Goal: Task Accomplishment & Management: Manage account settings

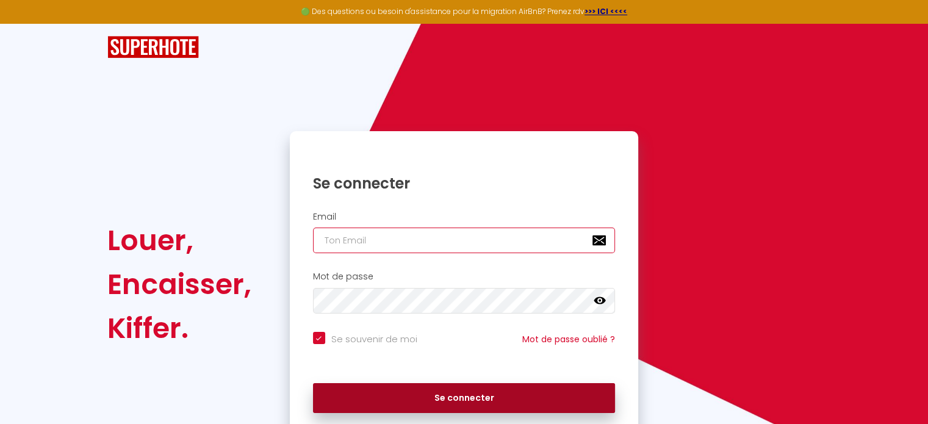
type input "[EMAIL_ADDRESS][DOMAIN_NAME]"
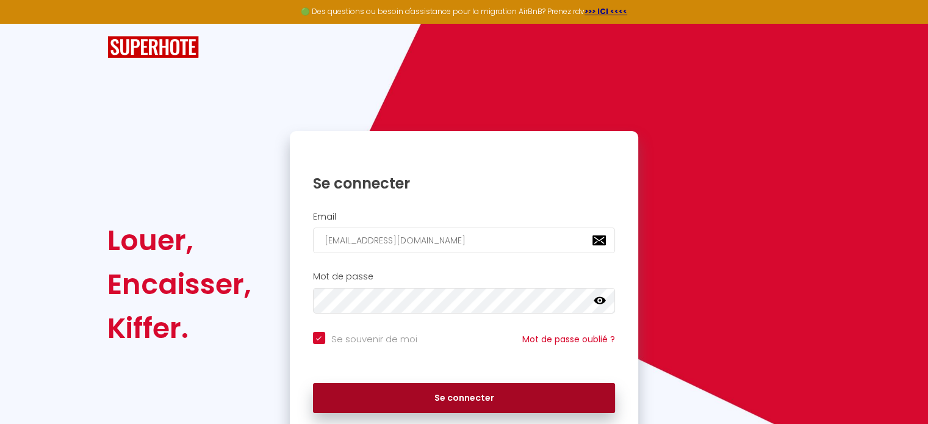
click at [427, 399] on button "Se connecter" at bounding box center [464, 398] width 303 height 30
checkbox input "true"
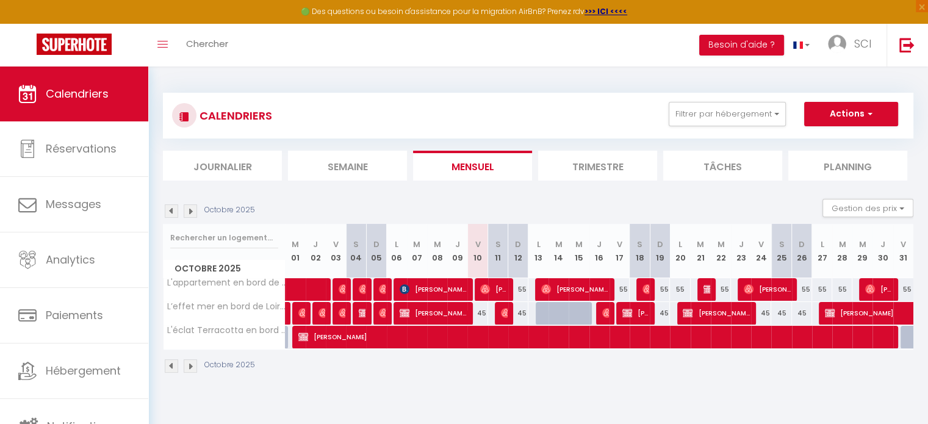
scroll to position [61, 0]
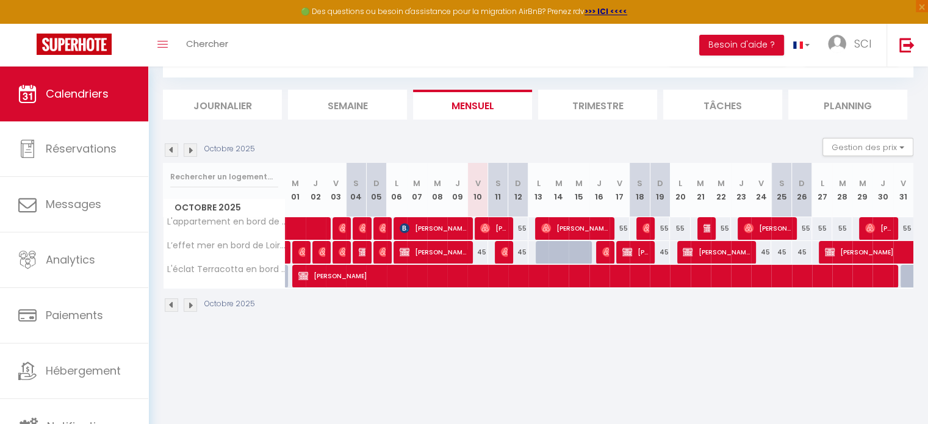
click at [538, 250] on div at bounding box center [546, 252] width 20 height 23
type input "45"
type input "Lun 13 Octobre 2025"
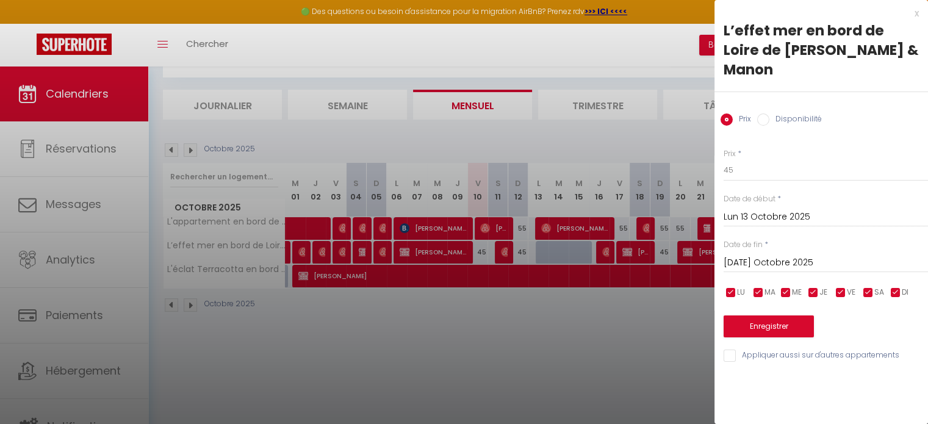
click at [751, 255] on input "[DATE]" at bounding box center [825, 263] width 204 height 16
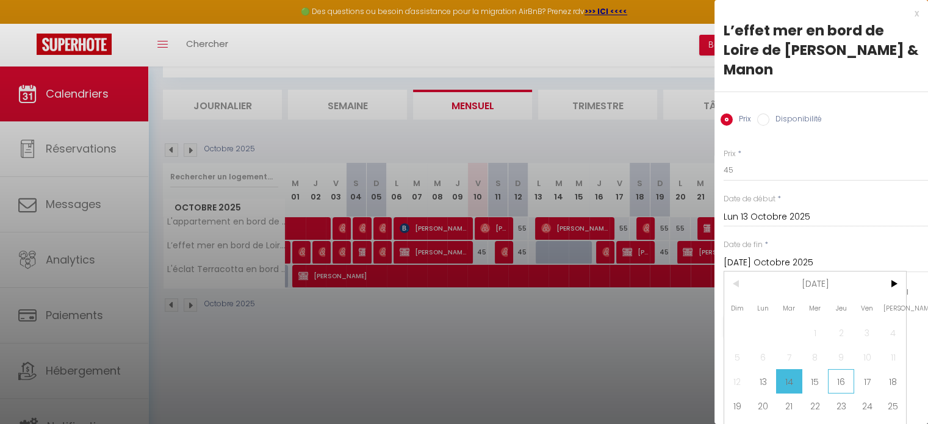
click at [833, 369] on span "16" at bounding box center [841, 381] width 26 height 24
type input "Jeu 16 Octobre 2025"
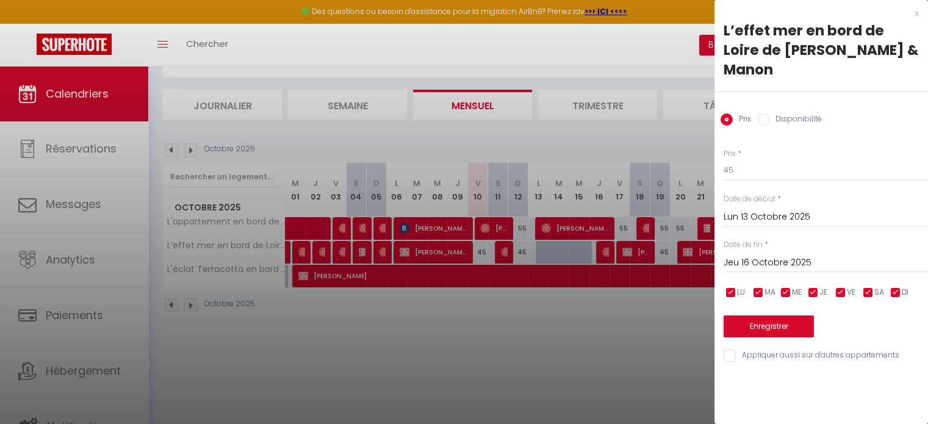
click at [778, 109] on div "Prix Disponibilité" at bounding box center [820, 112] width 213 height 41
click at [778, 113] on label "Disponibilité" at bounding box center [795, 119] width 52 height 13
click at [769, 113] on input "Disponibilité" at bounding box center [763, 119] width 12 height 12
radio input "true"
radio input "false"
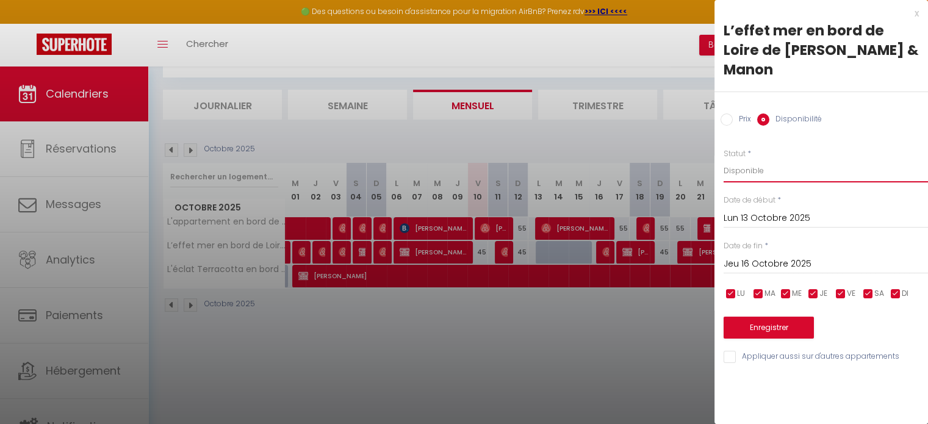
click at [783, 159] on select "Disponible Indisponible" at bounding box center [825, 170] width 204 height 23
click at [723, 159] on select "Disponible Indisponible" at bounding box center [825, 170] width 204 height 23
click at [768, 317] on button "Enregistrer" at bounding box center [768, 328] width 90 height 22
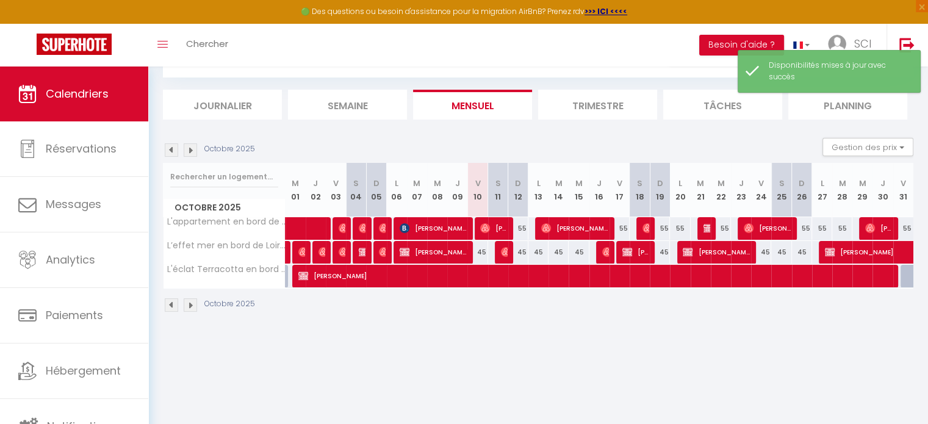
click at [517, 251] on div "45" at bounding box center [518, 252] width 20 height 23
select select "1"
type input "Dim 12 Octobre 2025"
type input "Lun 13 Octobre 2025"
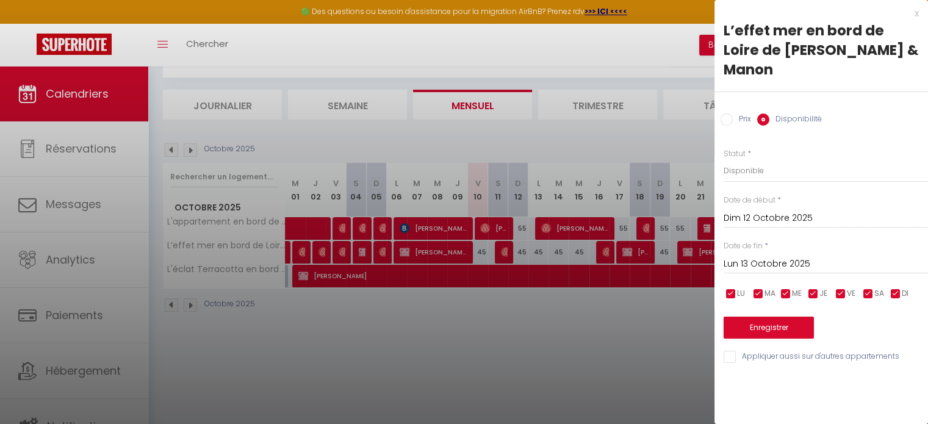
click at [916, 10] on div "x" at bounding box center [816, 13] width 204 height 15
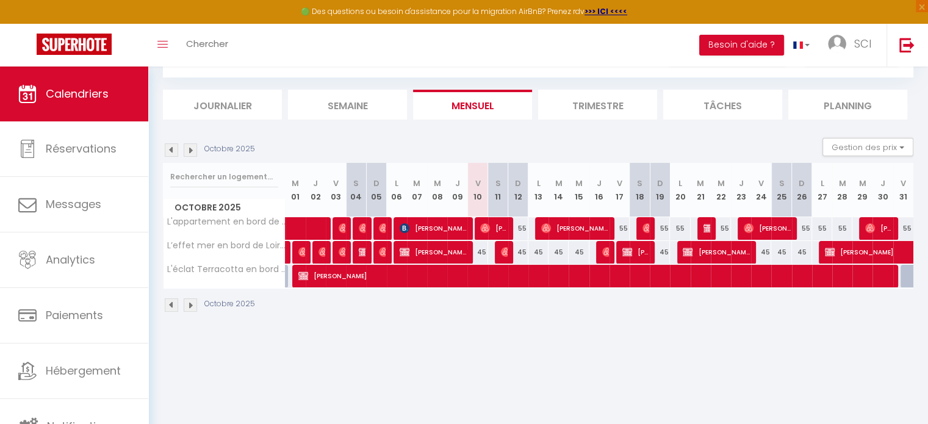
scroll to position [0, 0]
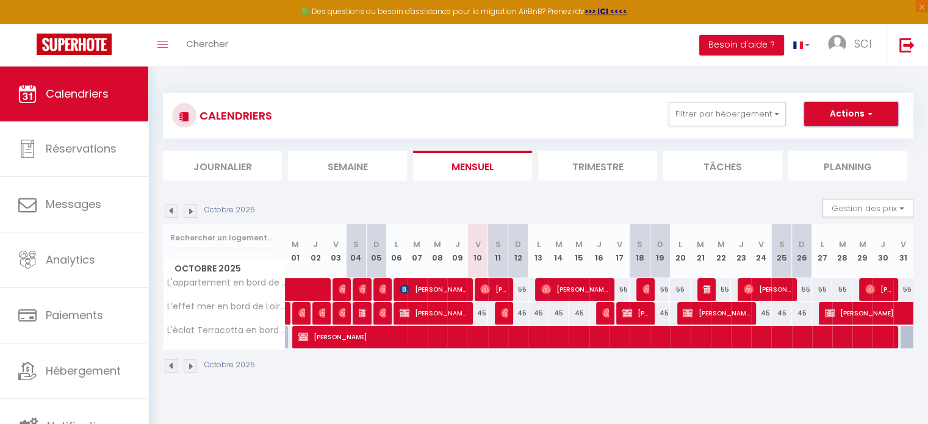
click at [854, 112] on button "Actions" at bounding box center [851, 114] width 94 height 24
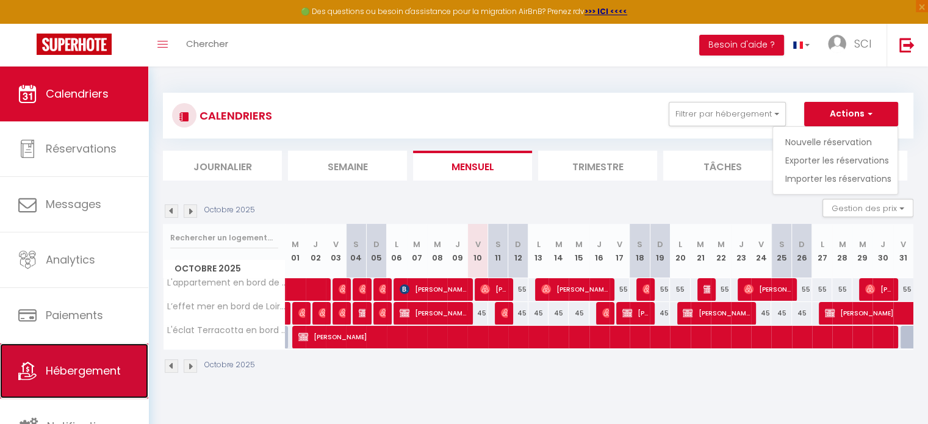
click at [86, 378] on span "Hébergement" at bounding box center [83, 370] width 75 height 15
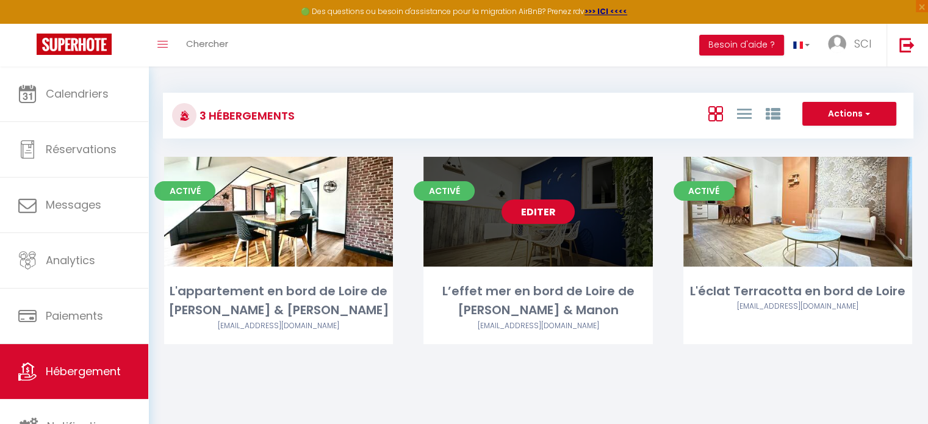
click at [551, 216] on link "Editer" at bounding box center [537, 211] width 73 height 24
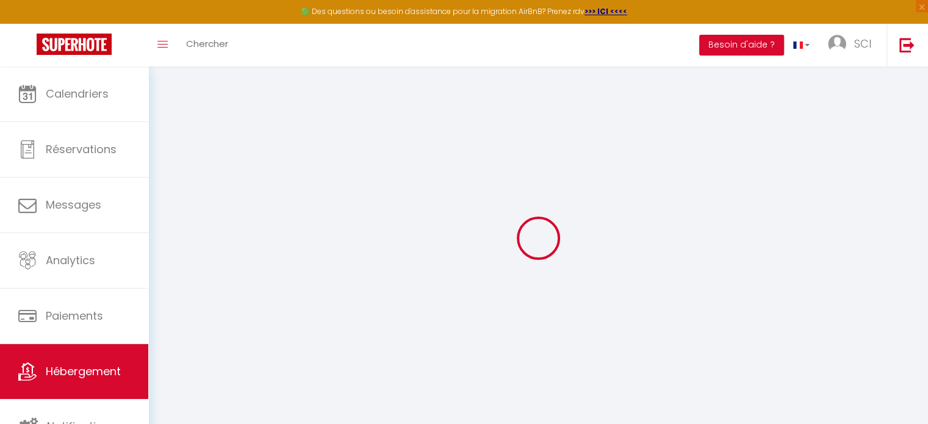
select select
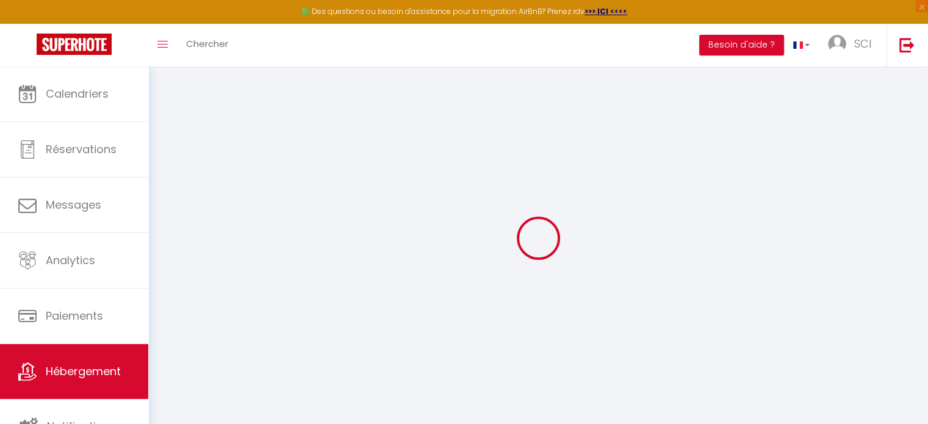
select select
checkbox input "false"
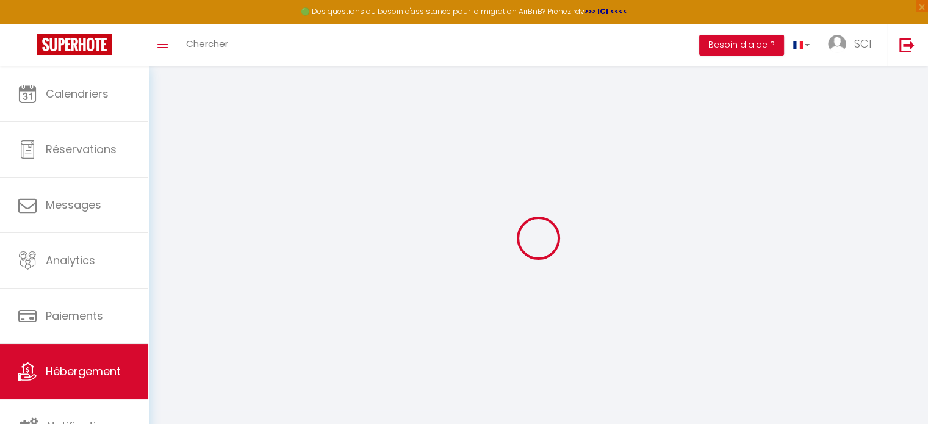
select select
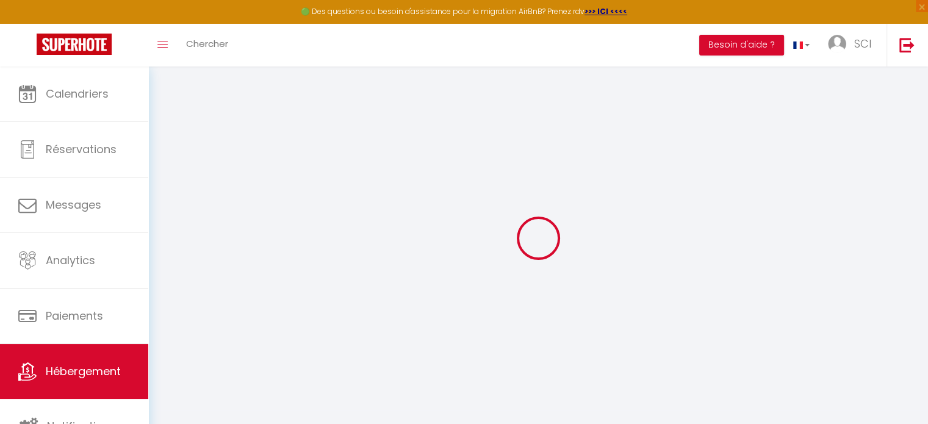
select select
checkbox input "false"
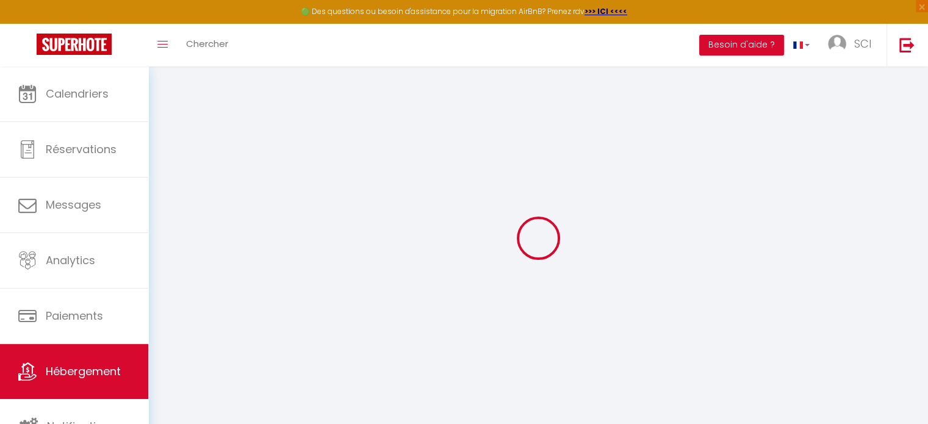
checkbox input "false"
select select
type input "L’effet mer en bord de Loire de Quentin & Manon"
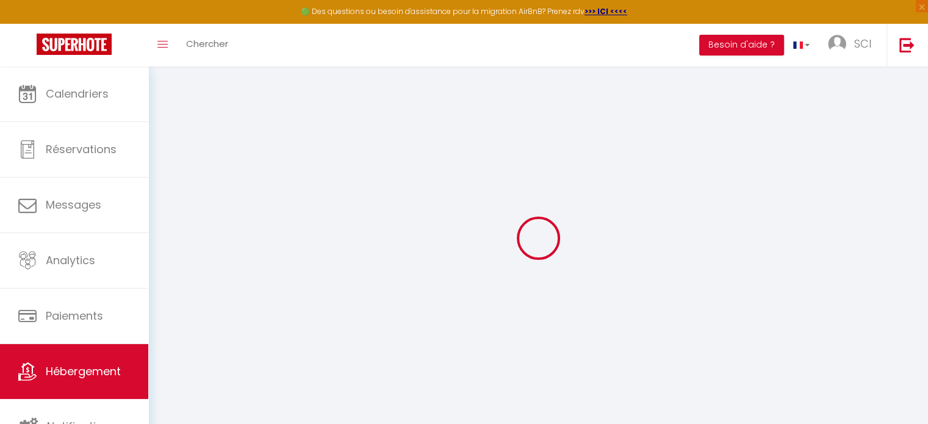
type input "50"
type input "10"
select select
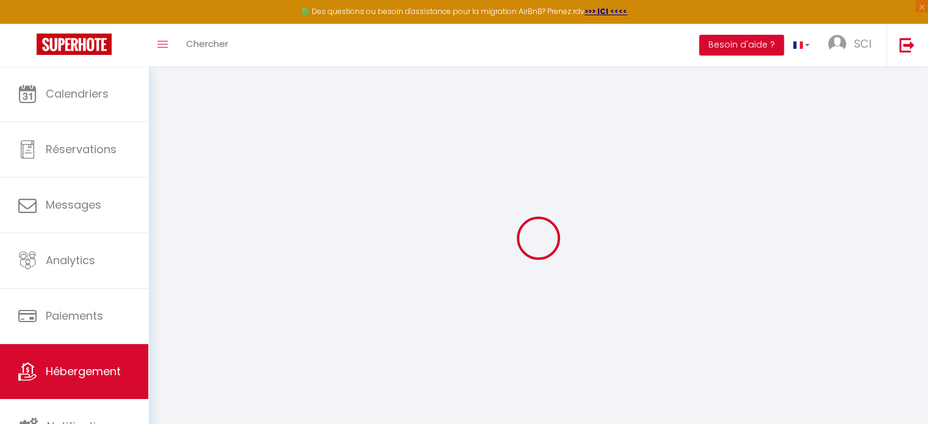
select select
type input "22 Rue du Faubourg Saint-Germain"
type input "45600"
type input "Sully-sur-Loire"
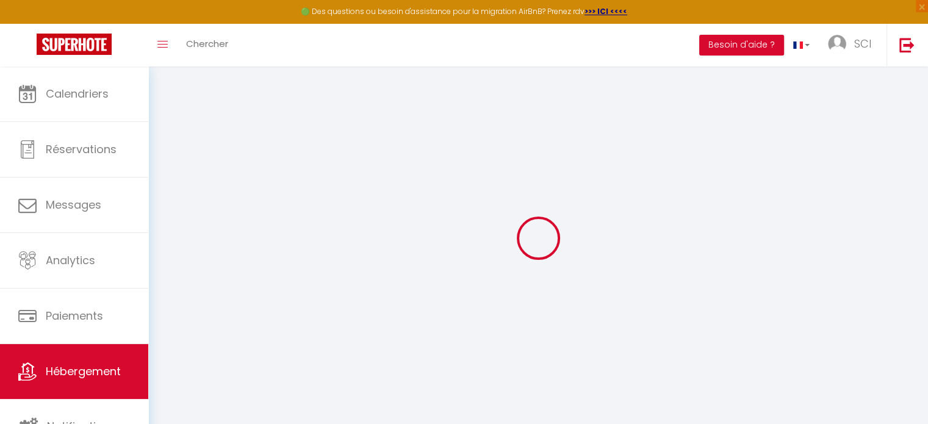
type input "[EMAIL_ADDRESS][DOMAIN_NAME]"
select select "15601"
checkbox input "false"
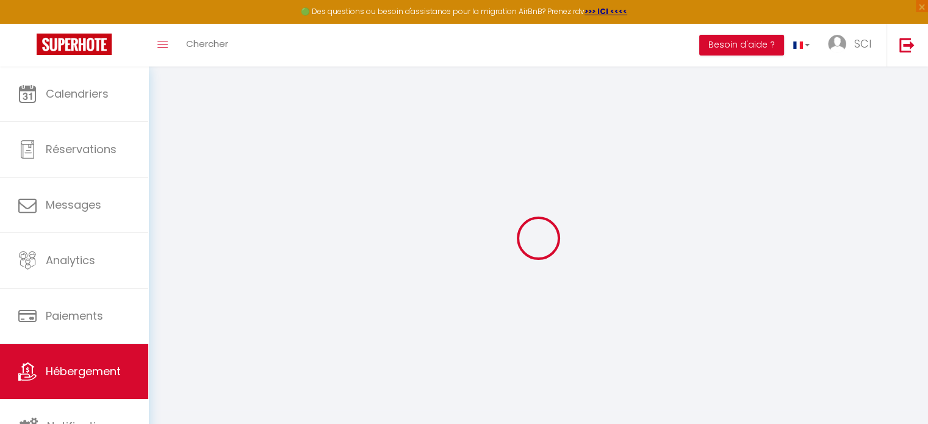
checkbox input "false"
type input "0"
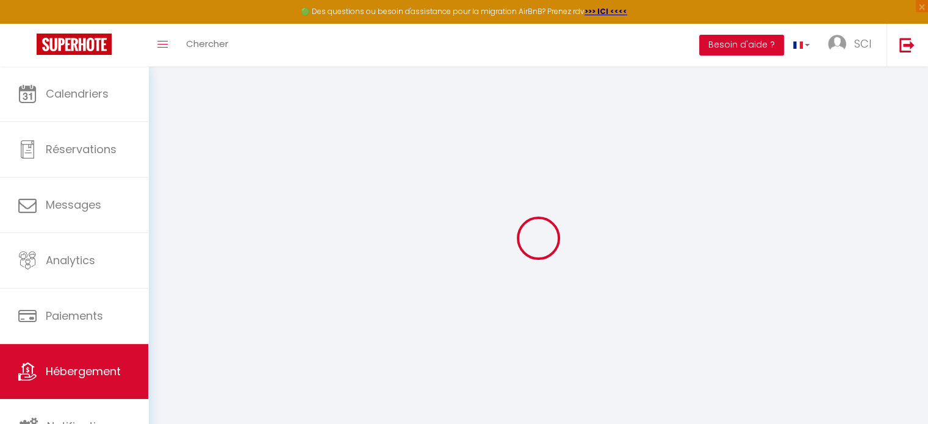
select select
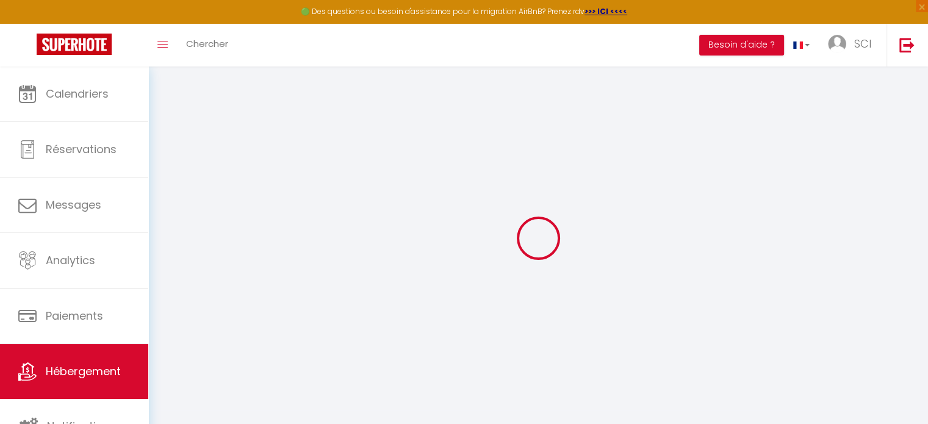
checkbox input "false"
select select
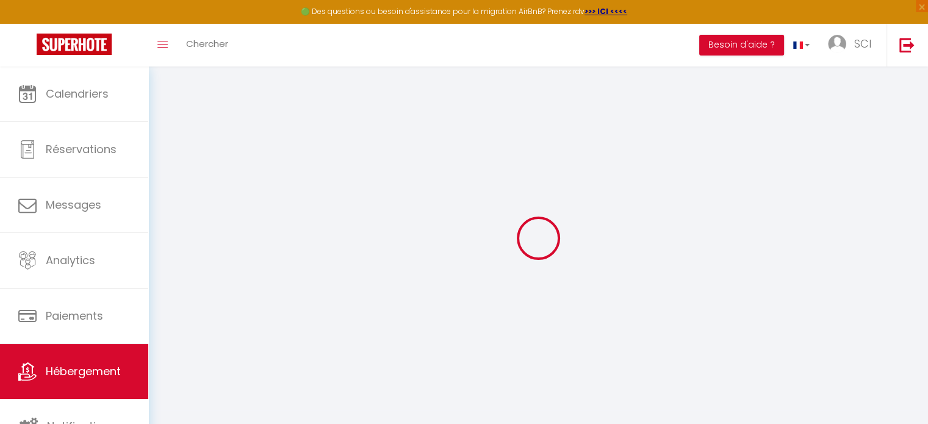
select select
checkbox input "false"
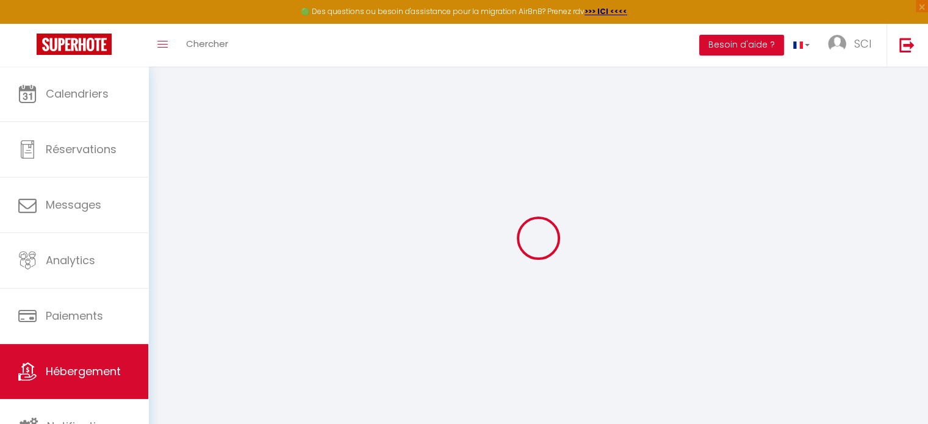
checkbox input "false"
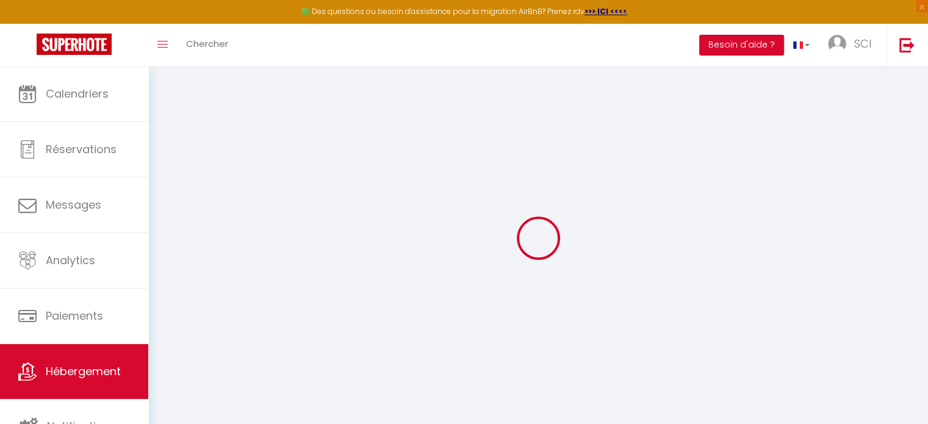
checkbox input "false"
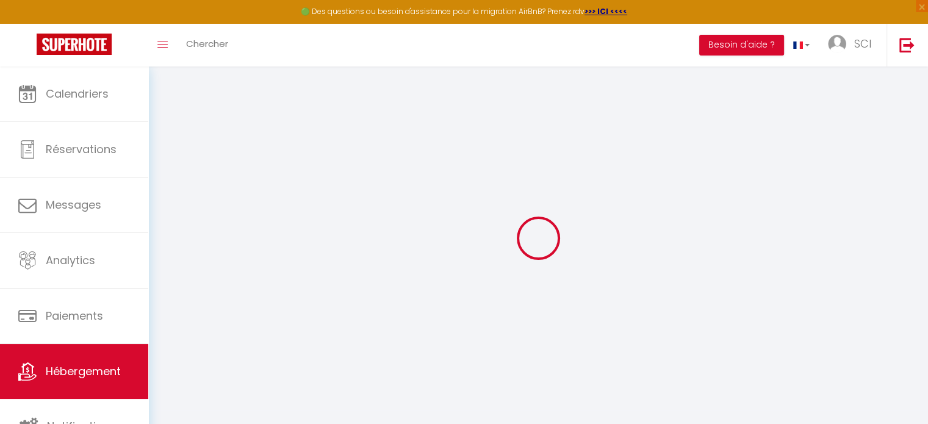
checkbox input "false"
select select "14:00"
select select "23:45"
select select "11:00"
select select "30"
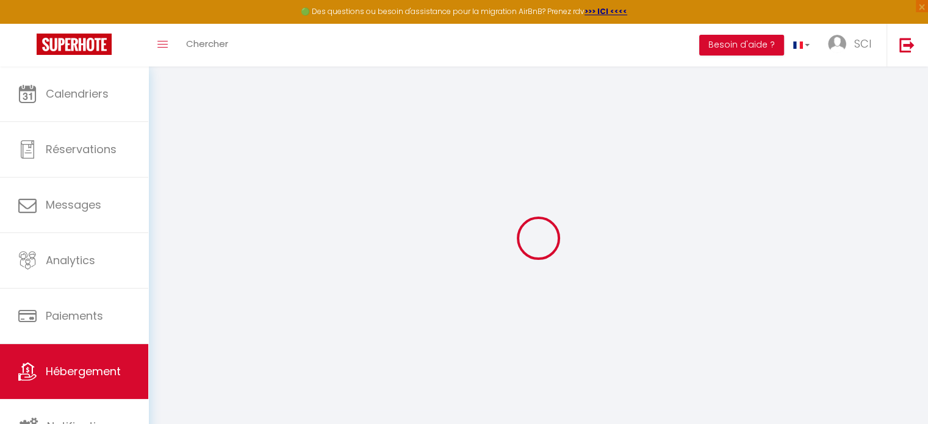
select select "120"
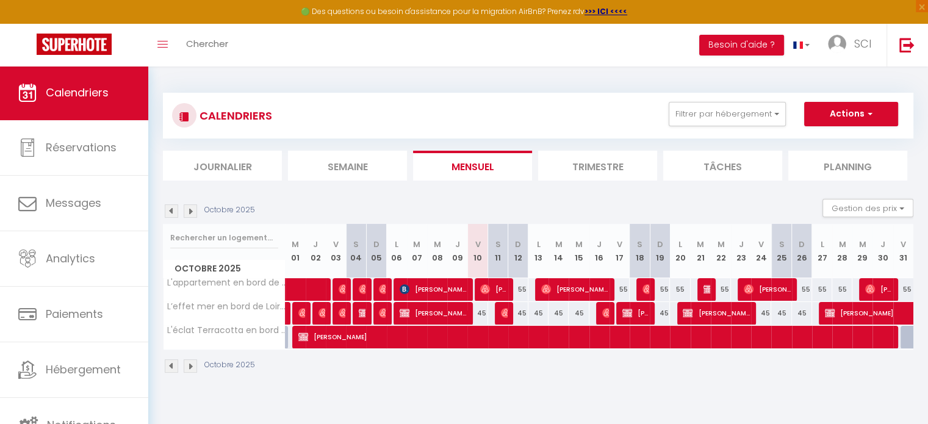
click at [520, 313] on div "45" at bounding box center [518, 313] width 20 height 23
type input "45"
type input "Dim 12 Octobre 2025"
type input "Lun 13 Octobre 2025"
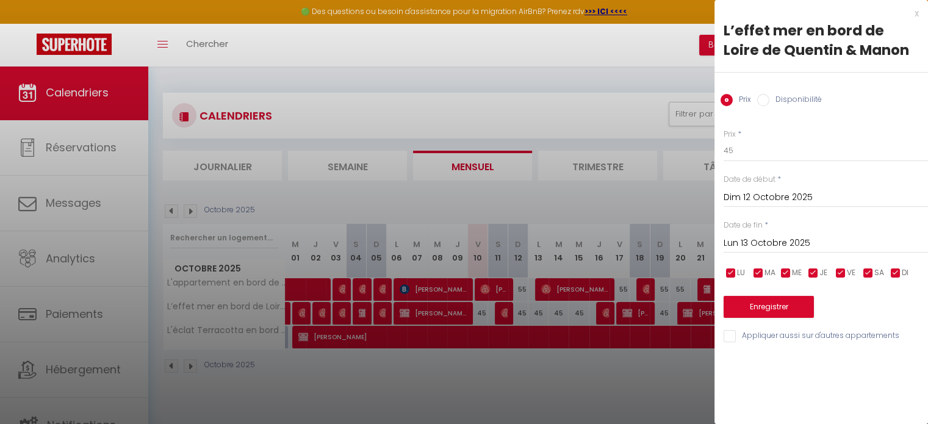
scroll to position [66, 0]
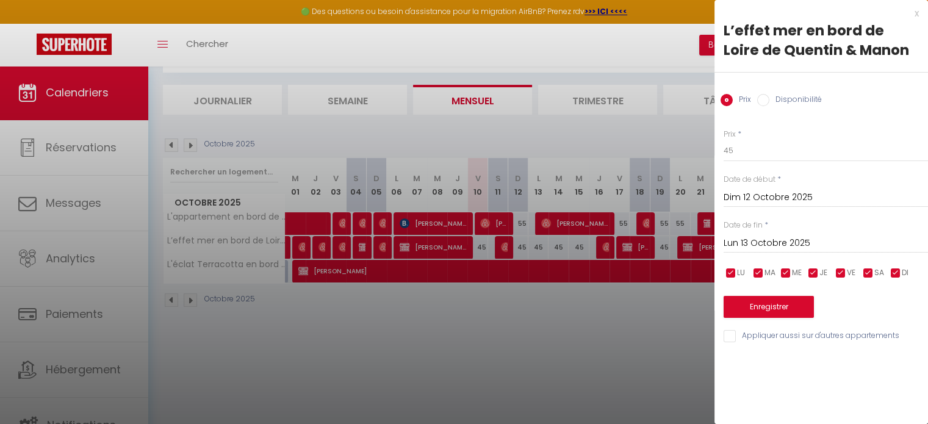
click at [919, 10] on div "x L’effet mer en bord de Loire de Quentin & Manon Prix Disponibilité Prix * 45 …" at bounding box center [820, 178] width 213 height 356
click at [917, 12] on div "x" at bounding box center [816, 13] width 204 height 15
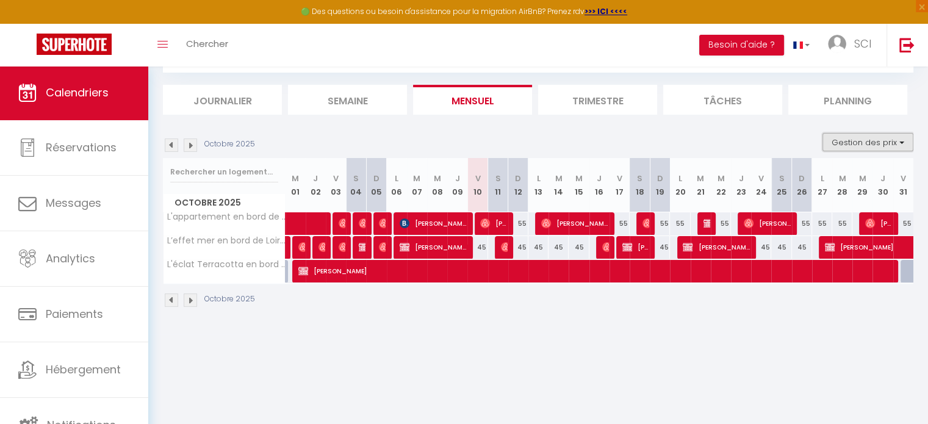
click at [864, 148] on button "Gestion des prix" at bounding box center [867, 142] width 91 height 18
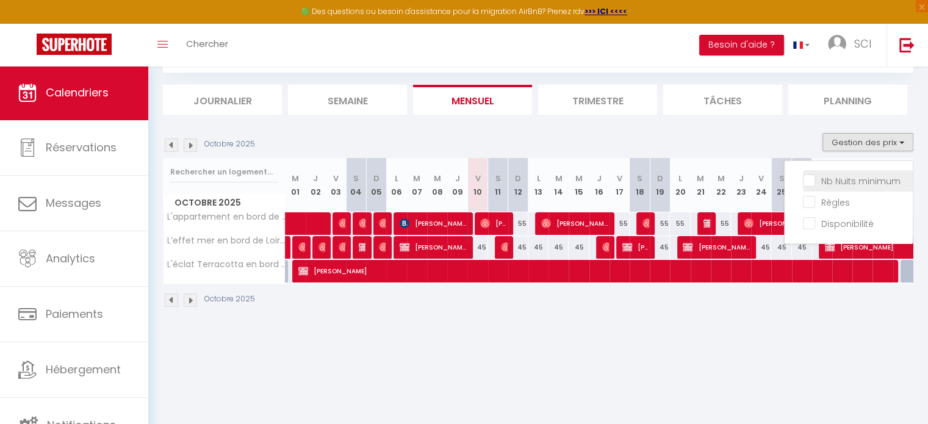
click at [811, 178] on input "Nb Nuits minimum" at bounding box center [858, 180] width 110 height 12
checkbox input "true"
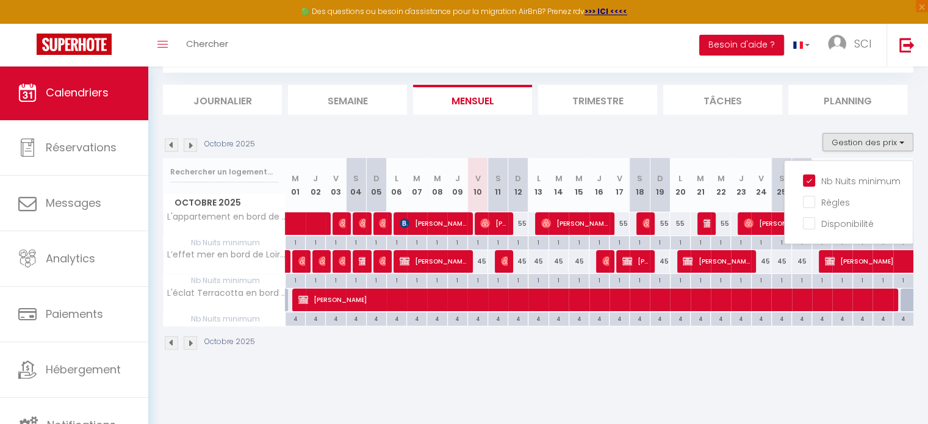
click at [522, 262] on div "45" at bounding box center [518, 261] width 20 height 23
type input "45"
type input "Dim 12 Octobre 2025"
type input "Lun 13 Octobre 2025"
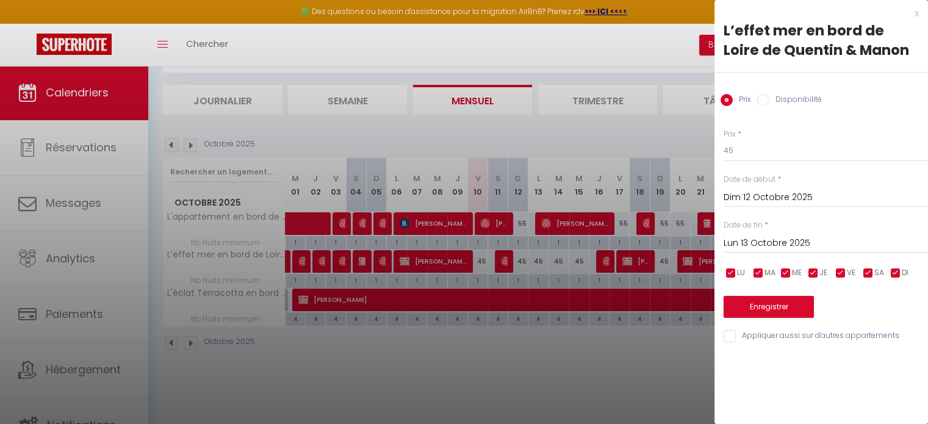
click at [917, 12] on div "x" at bounding box center [816, 13] width 204 height 15
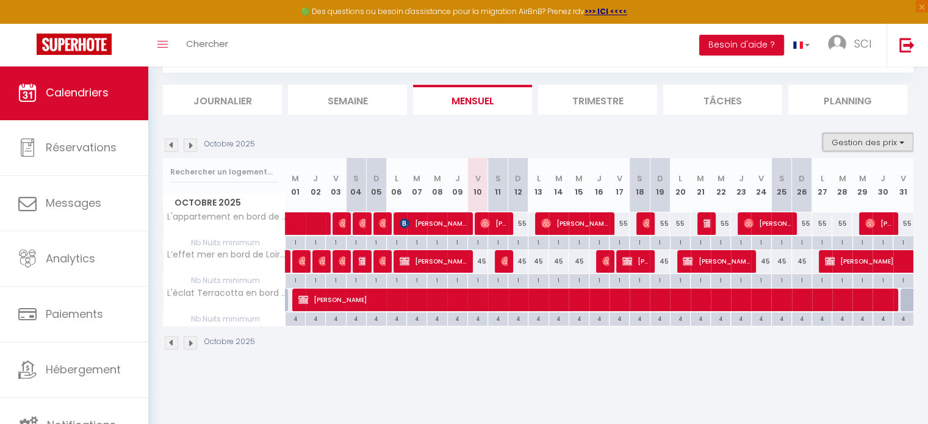
click at [859, 138] on button "Gestion des prix" at bounding box center [867, 142] width 91 height 18
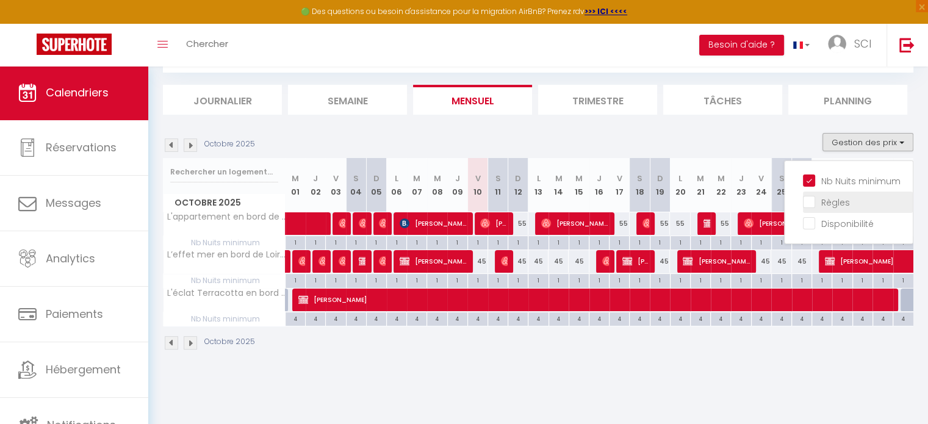
click at [814, 198] on input "Règles" at bounding box center [858, 201] width 110 height 12
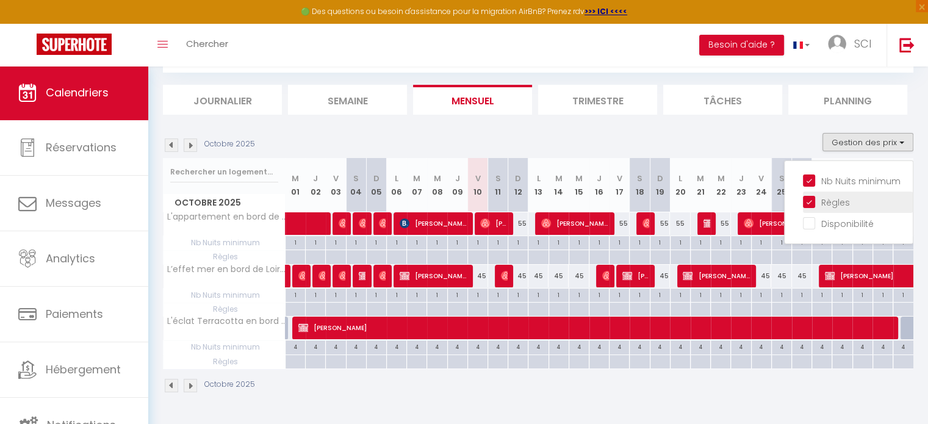
click at [814, 198] on input "Règles" at bounding box center [858, 201] width 110 height 12
checkbox input "false"
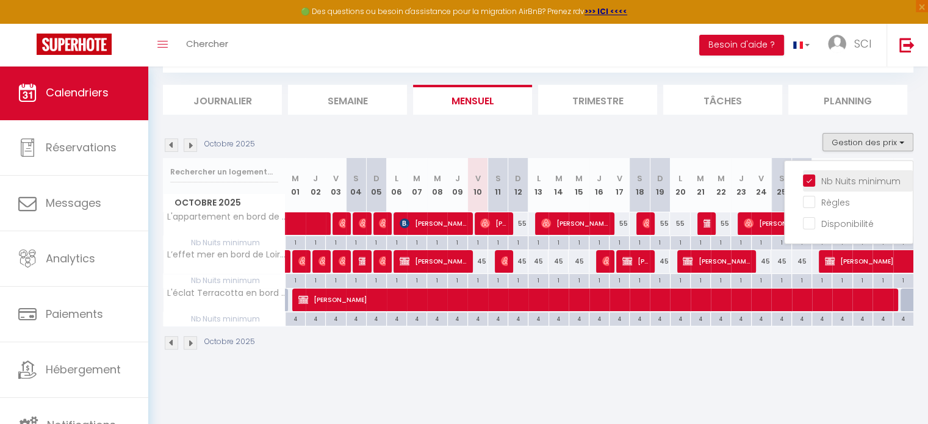
click at [806, 177] on input "Nb Nuits minimum" at bounding box center [858, 180] width 110 height 12
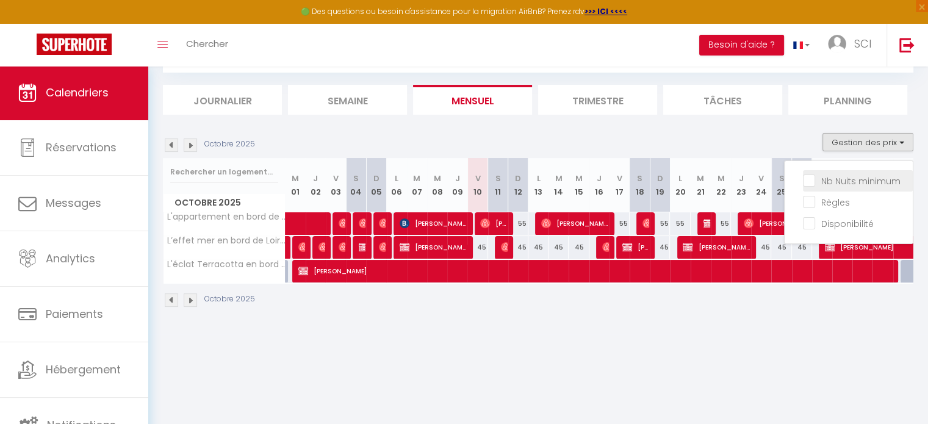
click at [806, 177] on input "Nb Nuits minimum" at bounding box center [858, 180] width 110 height 12
checkbox input "true"
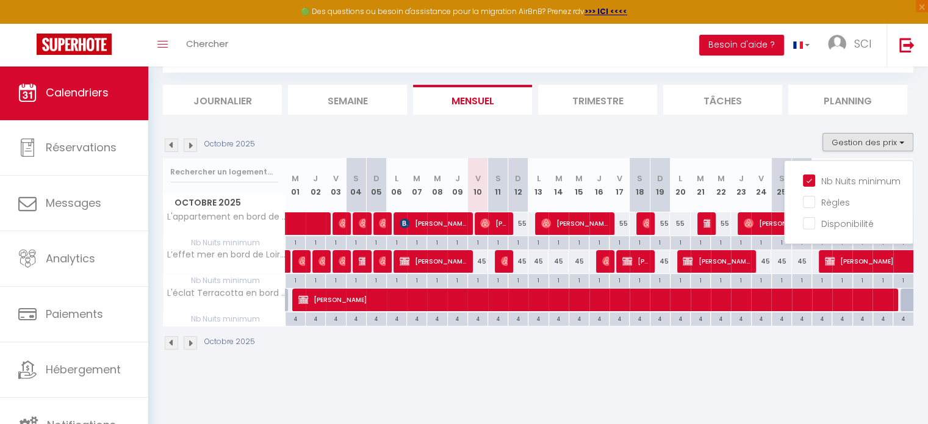
click at [521, 263] on div "45" at bounding box center [518, 261] width 20 height 23
type input "45"
type input "Dim 12 Octobre 2025"
type input "Lun 13 Octobre 2025"
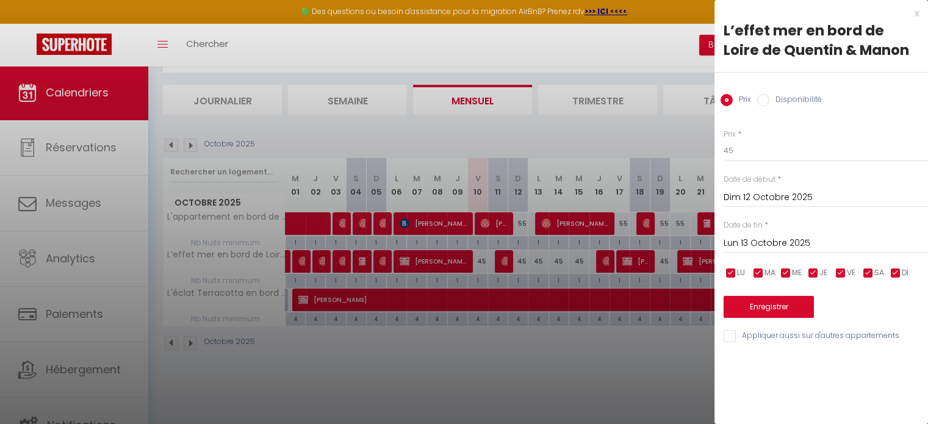
click at [549, 261] on div at bounding box center [464, 212] width 928 height 424
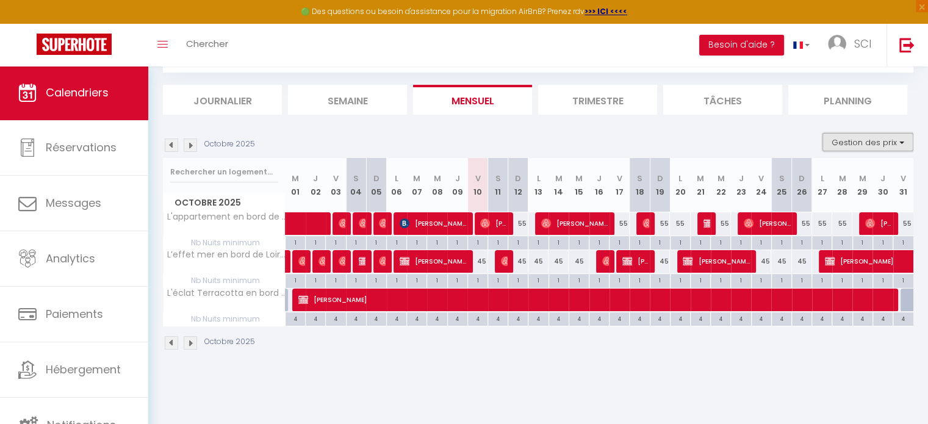
click at [829, 146] on button "Gestion des prix" at bounding box center [867, 142] width 91 height 18
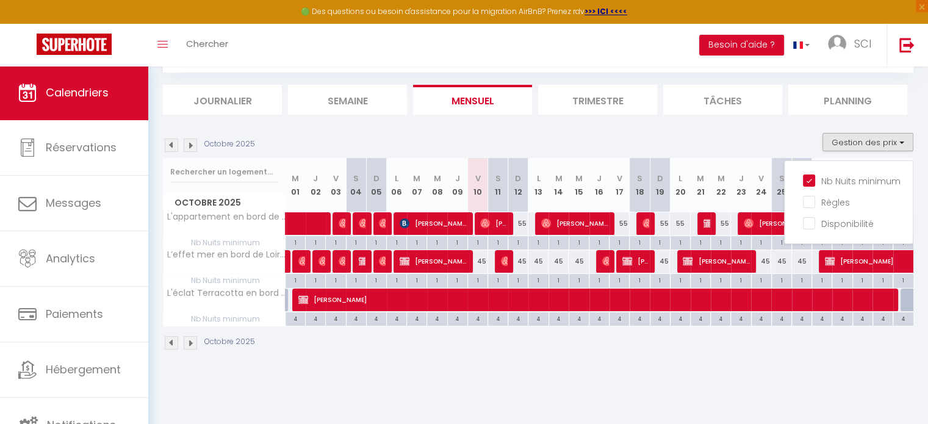
click at [520, 265] on div "45" at bounding box center [518, 261] width 20 height 23
type input "45"
type input "Dim 12 Octobre 2025"
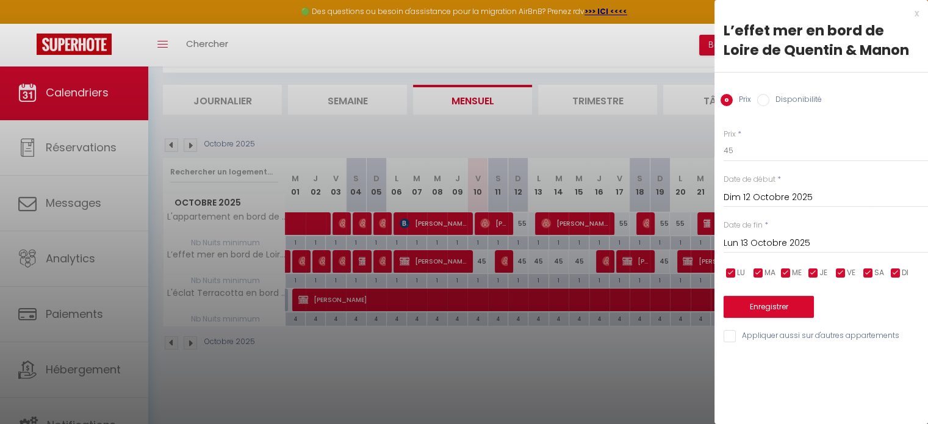
click at [756, 239] on input "Lun 13 Octobre 2025" at bounding box center [825, 243] width 204 height 16
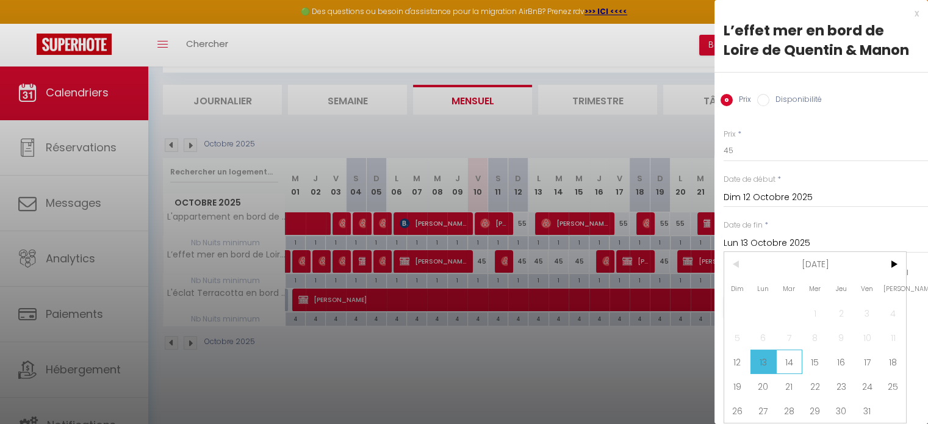
click at [786, 362] on span "14" at bounding box center [789, 361] width 26 height 24
type input "[DATE]"
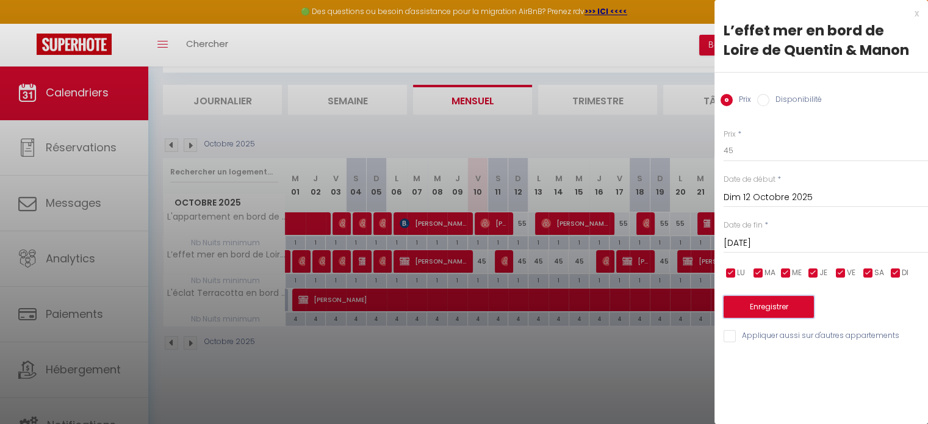
click at [779, 310] on button "Enregistrer" at bounding box center [768, 307] width 90 height 22
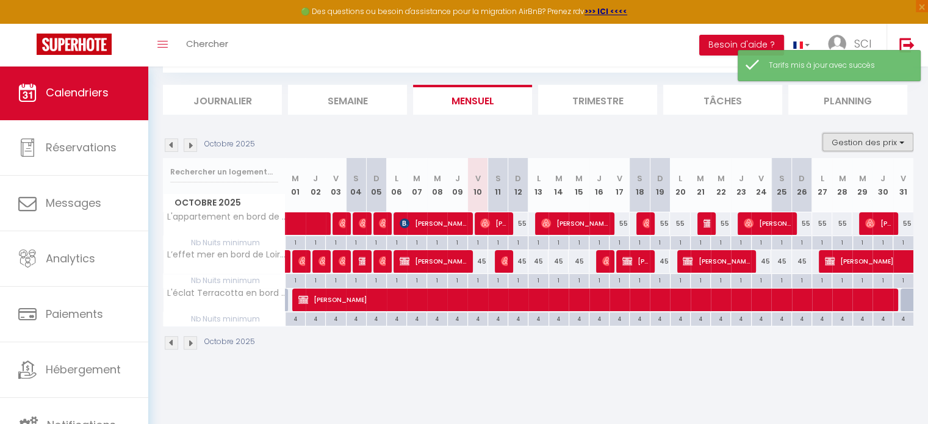
click at [850, 142] on button "Gestion des prix" at bounding box center [867, 142] width 91 height 18
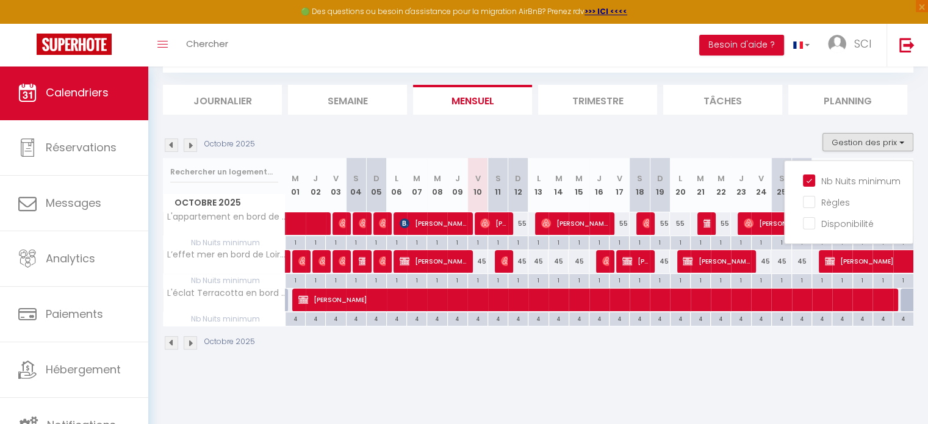
click at [537, 265] on div "45" at bounding box center [538, 261] width 20 height 23
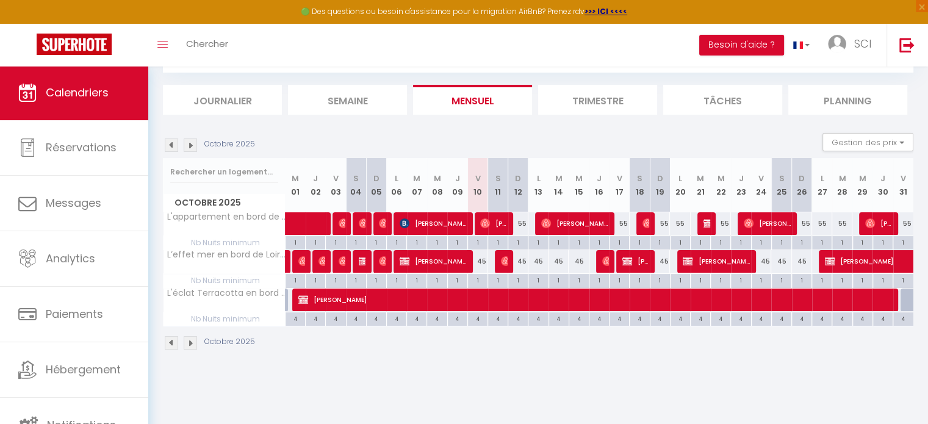
type input "45"
type input "Lun 13 Octobre 2025"
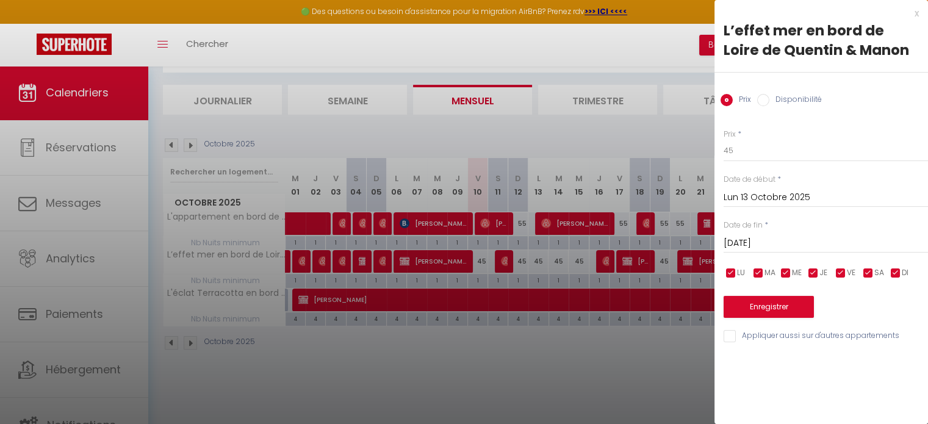
click at [753, 242] on input "[DATE]" at bounding box center [825, 243] width 204 height 16
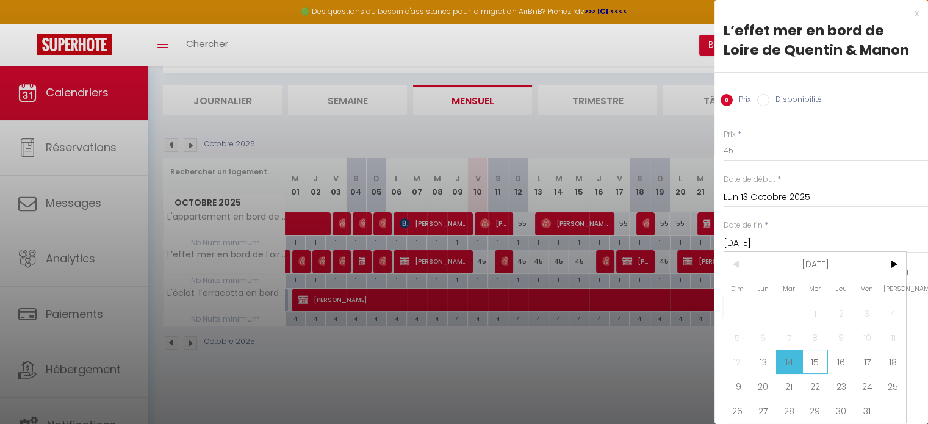
click at [817, 360] on span "15" at bounding box center [815, 361] width 26 height 24
type input "Mer 15 Octobre 2025"
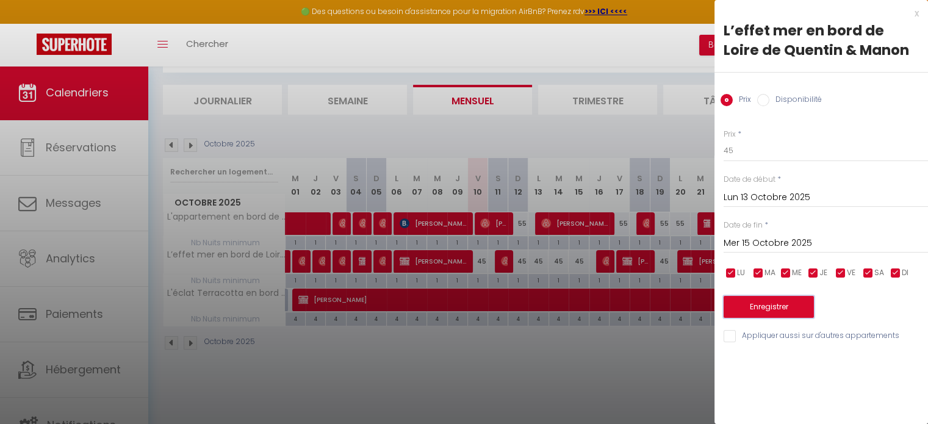
click at [786, 306] on button "Enregistrer" at bounding box center [768, 307] width 90 height 22
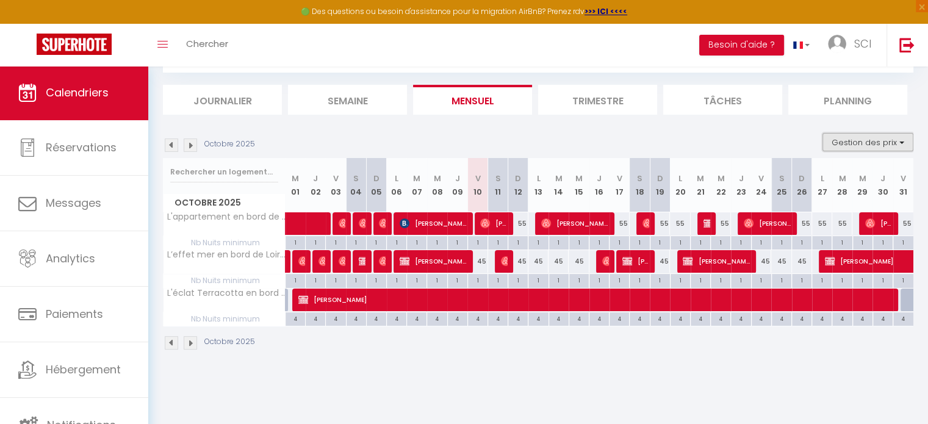
click at [834, 143] on button "Gestion des prix" at bounding box center [867, 142] width 91 height 18
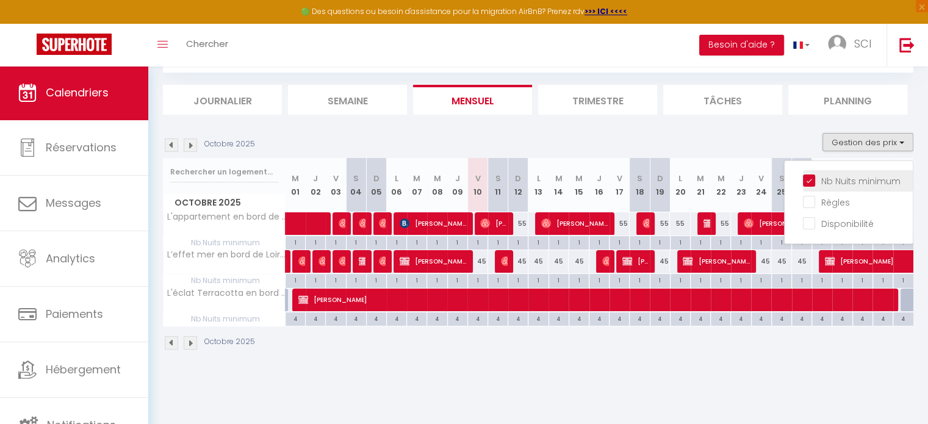
click at [842, 180] on input "Nb Nuits minimum" at bounding box center [858, 180] width 110 height 12
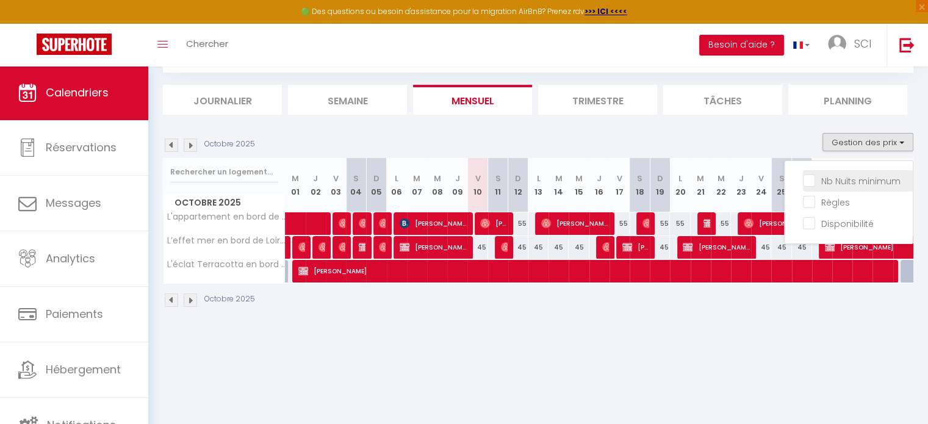
click at [842, 180] on input "Nb Nuits minimum" at bounding box center [858, 180] width 110 height 12
checkbox input "true"
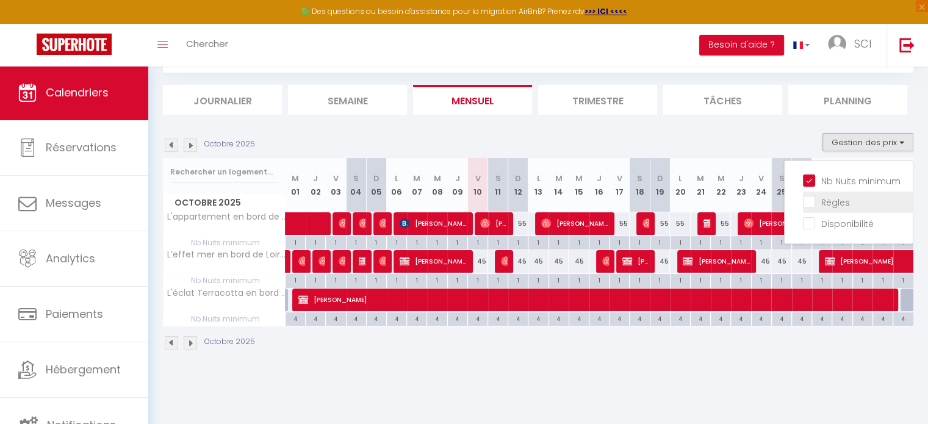
click at [812, 202] on input "Règles" at bounding box center [858, 201] width 110 height 12
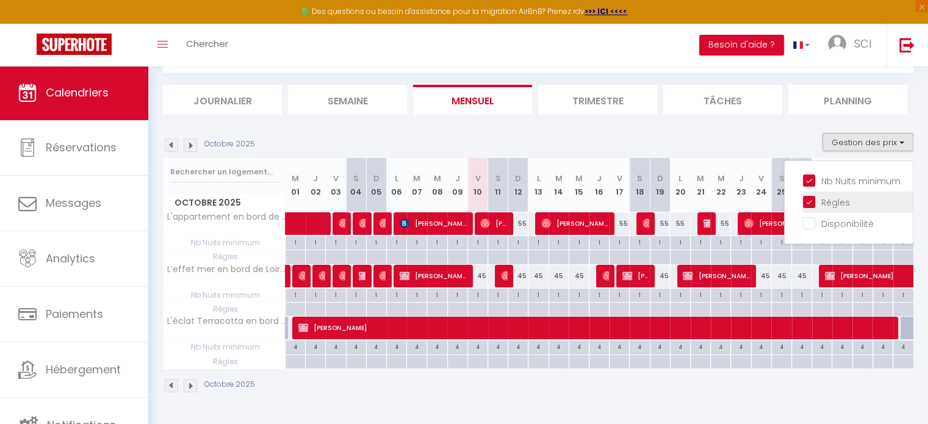
click at [817, 200] on input "Règles" at bounding box center [858, 201] width 110 height 12
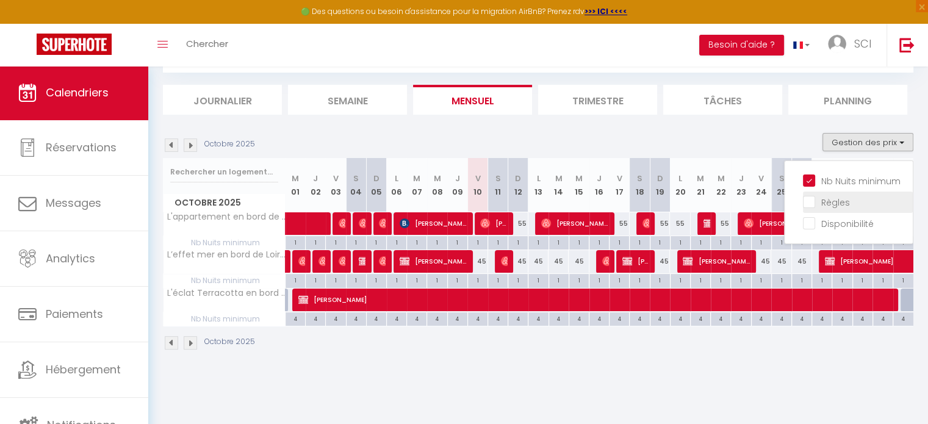
click at [808, 198] on input "Règles" at bounding box center [858, 201] width 110 height 12
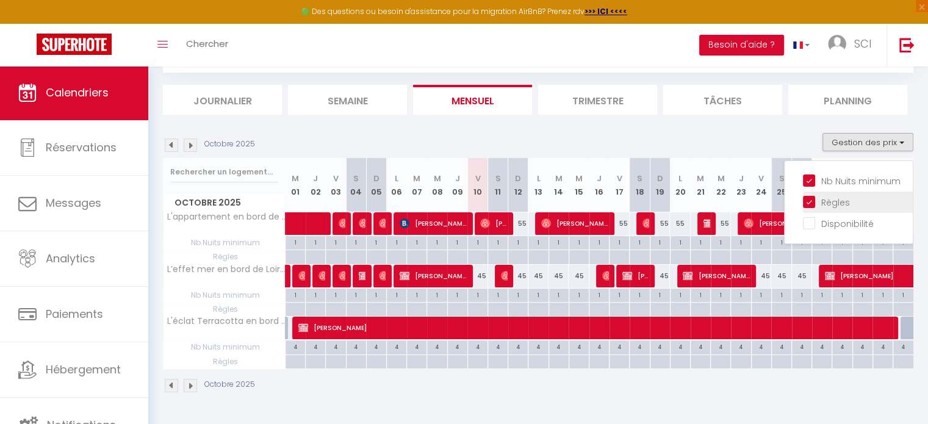
click at [808, 198] on input "Règles" at bounding box center [858, 201] width 110 height 12
checkbox input "false"
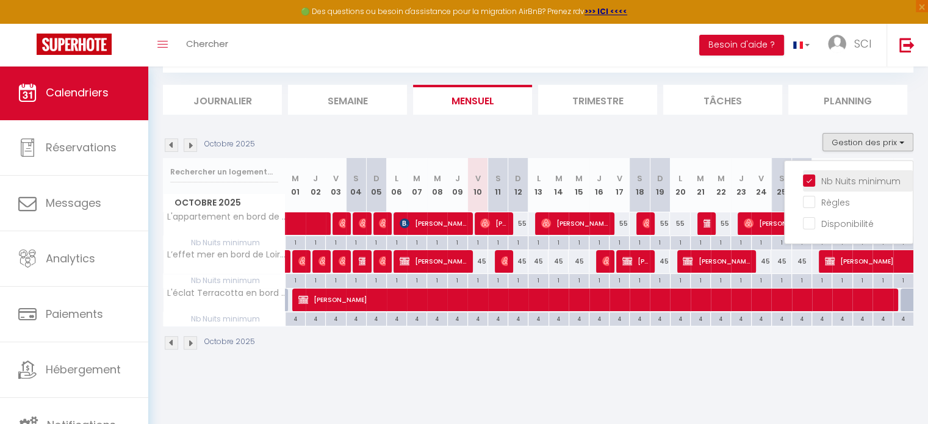
click at [809, 179] on input "Nb Nuits minimum" at bounding box center [858, 180] width 110 height 12
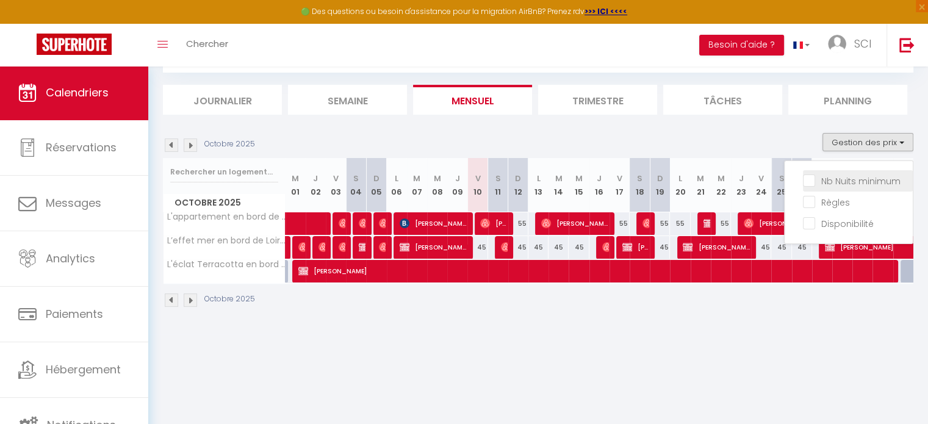
click at [809, 179] on input "Nb Nuits minimum" at bounding box center [858, 180] width 110 height 12
checkbox input "true"
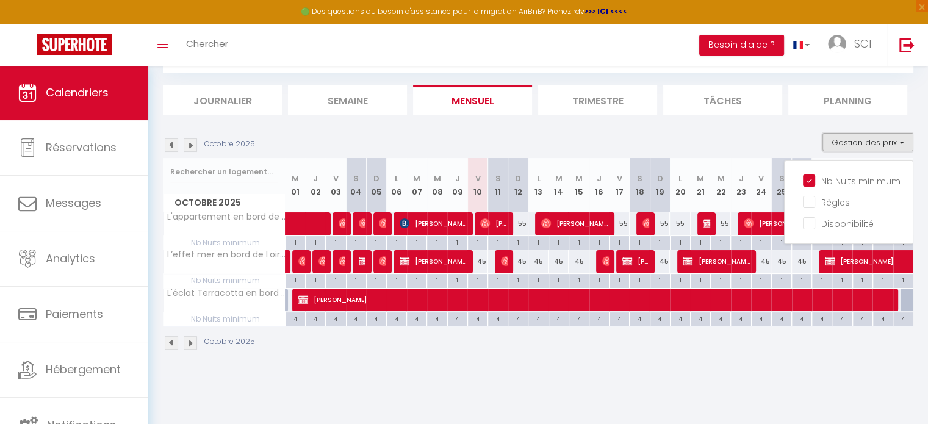
click at [871, 138] on button "Gestion des prix" at bounding box center [867, 142] width 91 height 18
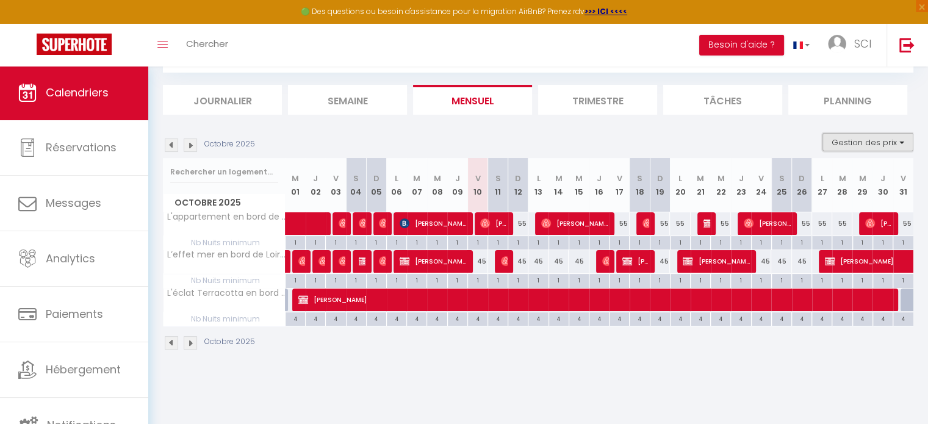
click at [871, 138] on button "Gestion des prix" at bounding box center [867, 142] width 91 height 18
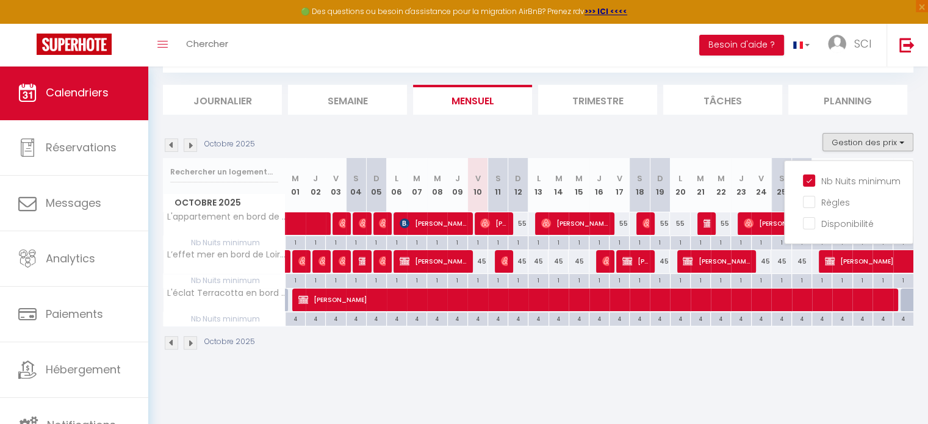
click at [521, 261] on div "45" at bounding box center [518, 261] width 20 height 23
type input "45"
select select "1"
type input "Dim 12 Octobre 2025"
type input "Lun 13 Octobre 2025"
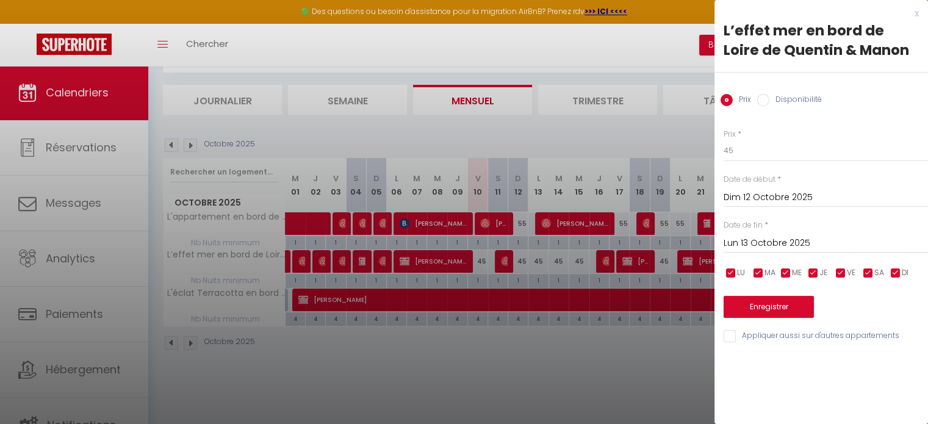
click at [789, 101] on label "Disponibilité" at bounding box center [795, 100] width 52 height 13
click at [769, 101] on input "Disponibilité" at bounding box center [763, 100] width 12 height 12
radio input "true"
radio input "false"
click at [789, 101] on label "Disponibilité" at bounding box center [795, 100] width 52 height 13
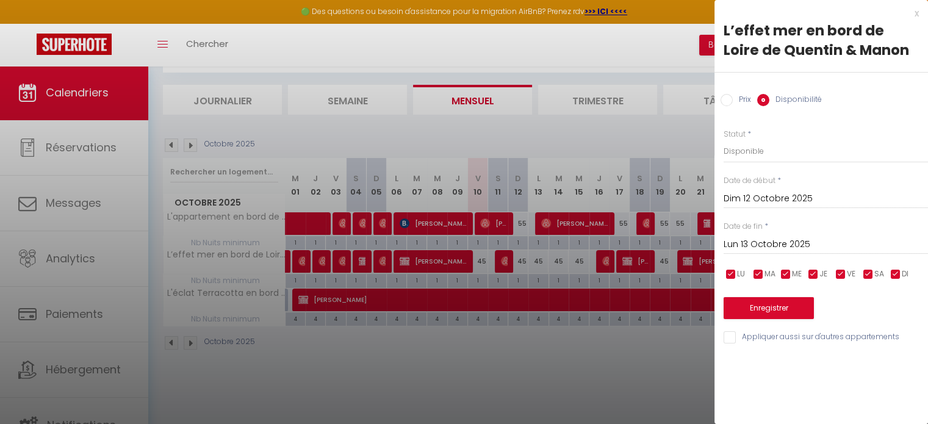
click at [769, 101] on input "Disponibilité" at bounding box center [763, 100] width 12 height 12
click at [919, 16] on div "x L’effet mer en bord de Loire de Quentin & Manon Prix Disponibilité Prix * 45 …" at bounding box center [820, 178] width 213 height 357
